Goal: Use online tool/utility

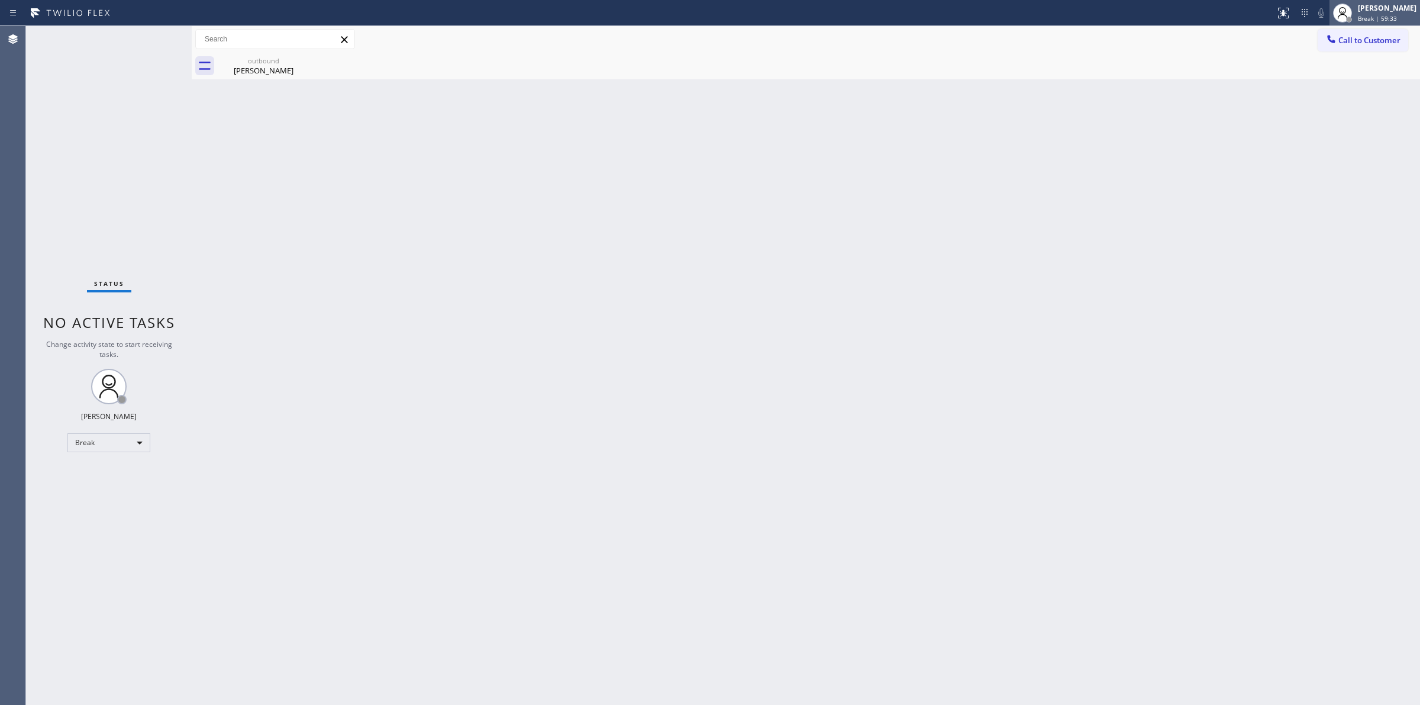
click at [1384, 12] on div "[PERSON_NAME]" at bounding box center [1387, 8] width 59 height 10
click at [1353, 76] on button "Unavailable" at bounding box center [1360, 77] width 118 height 15
drag, startPoint x: 1270, startPoint y: 131, endPoint x: 1320, endPoint y: 72, distance: 77.3
click at [1271, 131] on div "Back to Dashboard Change Sender ID Customers Technicians Select a contact Outbo…" at bounding box center [806, 365] width 1228 height 678
drag, startPoint x: 1182, startPoint y: 134, endPoint x: 1179, endPoint y: 104, distance: 30.3
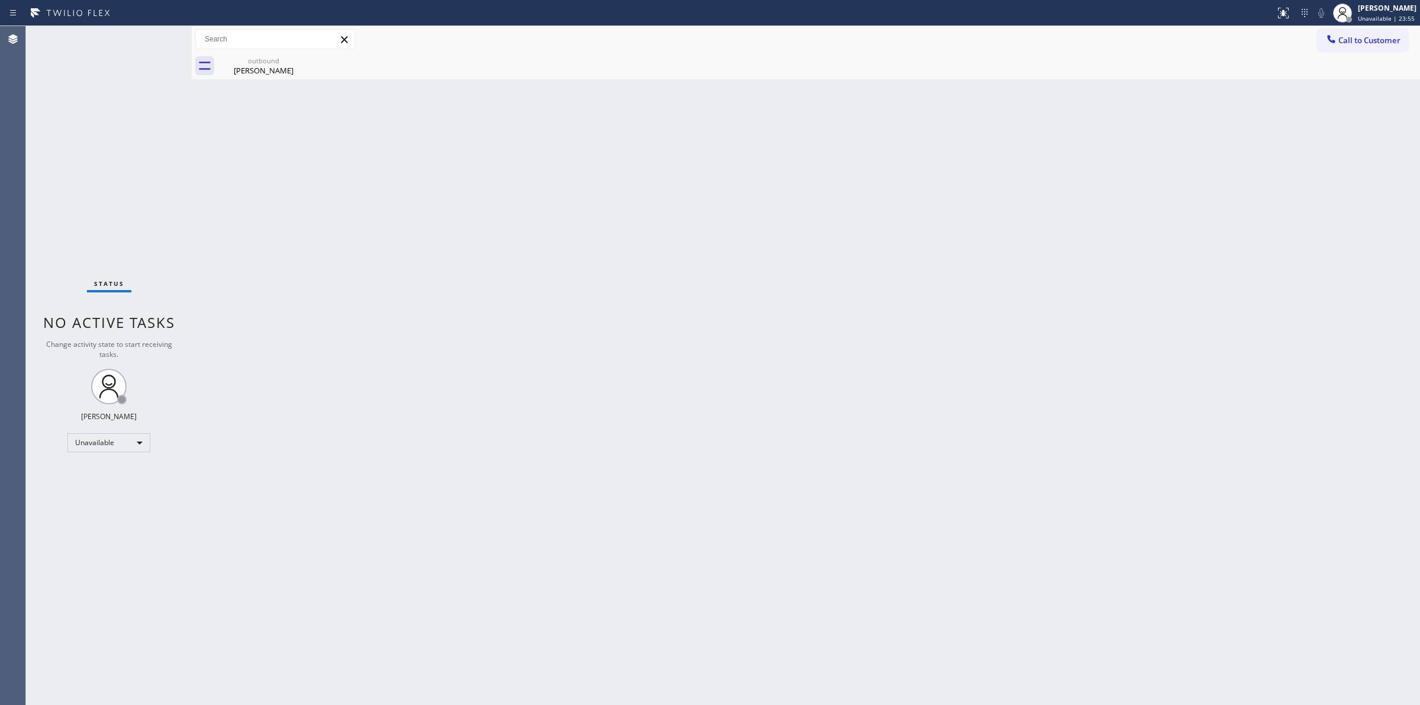
click at [1182, 134] on div "Back to Dashboard Change Sender ID Customers Technicians Select a contact Outbo…" at bounding box center [806, 365] width 1228 height 678
click at [1355, 44] on span "Call to Customer" at bounding box center [1369, 40] width 62 height 11
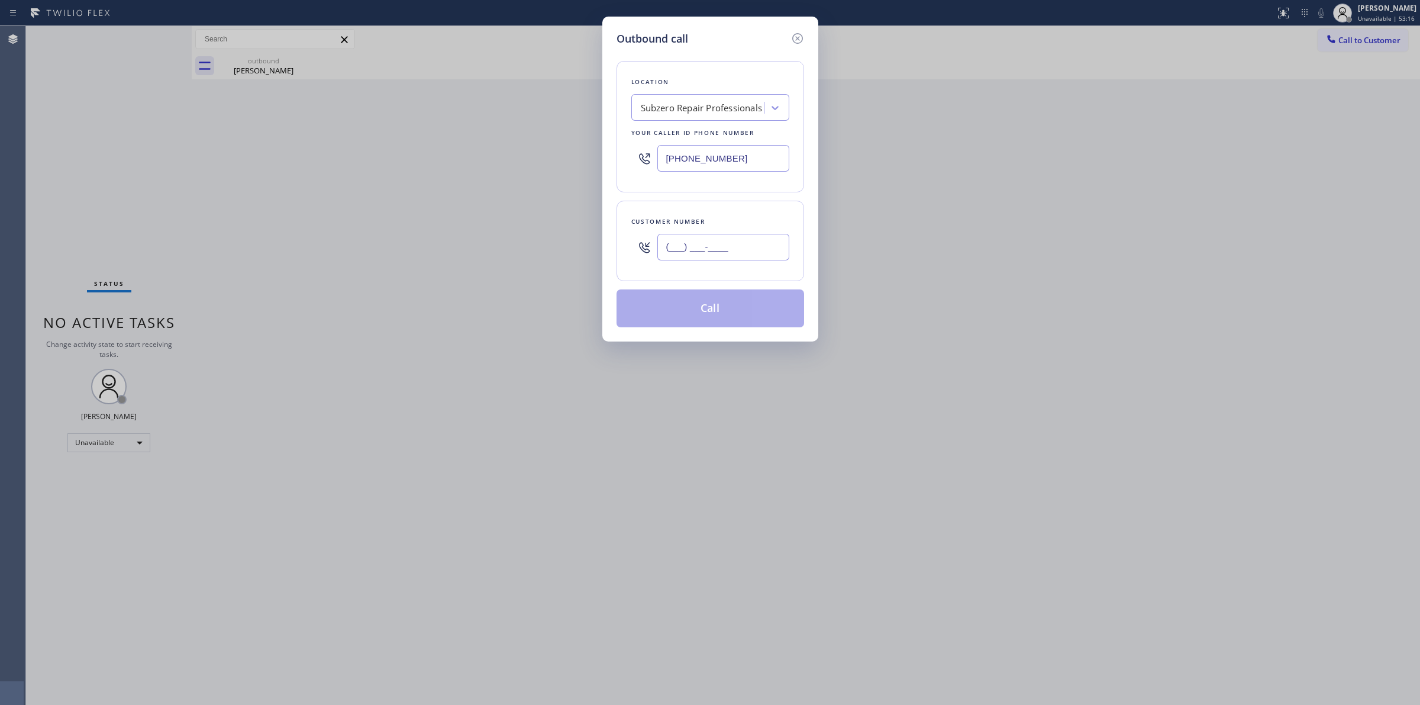
click at [734, 253] on input "(___) ___-____" at bounding box center [723, 247] width 132 height 27
paste input "909) 518-4947"
type input "[PHONE_NUMBER]"
drag, startPoint x: 765, startPoint y: 157, endPoint x: 626, endPoint y: 153, distance: 139.1
click at [627, 152] on div "Location Subzero Repair Professionals Your caller id phone number [PHONE_NUMBER]" at bounding box center [710, 126] width 188 height 131
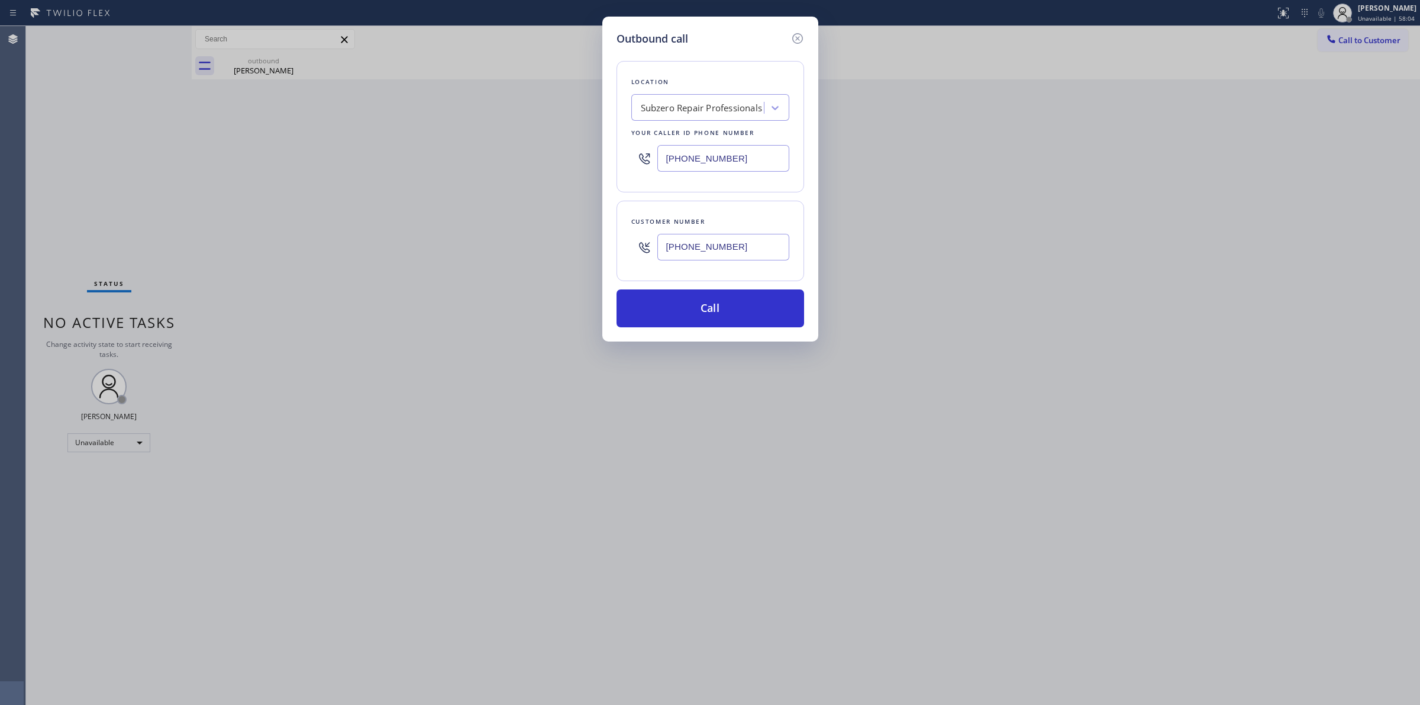
paste input "00) 568-86"
drag, startPoint x: 718, startPoint y: 163, endPoint x: 542, endPoint y: 141, distance: 177.0
click at [552, 144] on div "Outbound call Location Electricians Service Team Your caller id phone number [P…" at bounding box center [710, 352] width 1420 height 705
paste input "text"
type input "[PHONE_NUMBER]"
